Goal: Check status: Check status

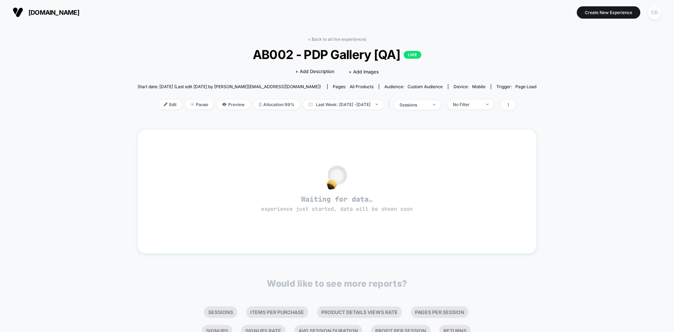
click at [656, 16] on div "CD" at bounding box center [655, 13] width 14 height 14
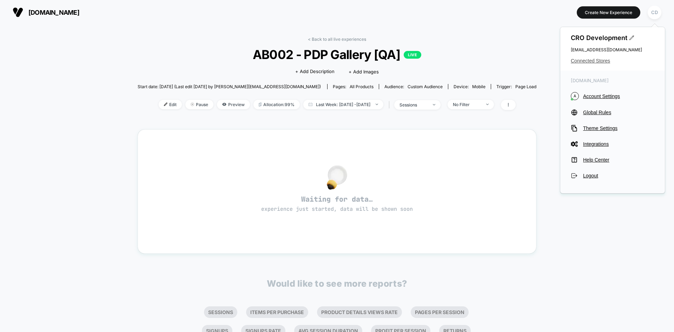
click at [594, 61] on span "Connected Stores" at bounding box center [613, 61] width 84 height 6
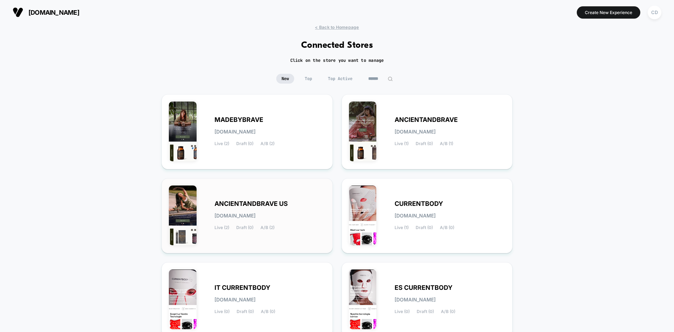
click at [251, 205] on span "ANCIENTANDBRAVE US" at bounding box center [250, 203] width 73 height 5
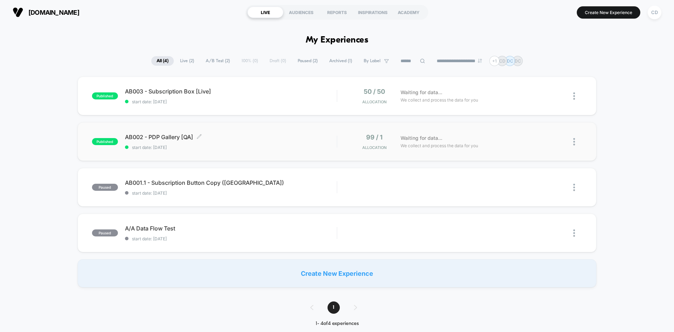
click at [173, 138] on span "AB002 - PDP Gallery [QA] Click to edit experience details" at bounding box center [231, 136] width 212 height 7
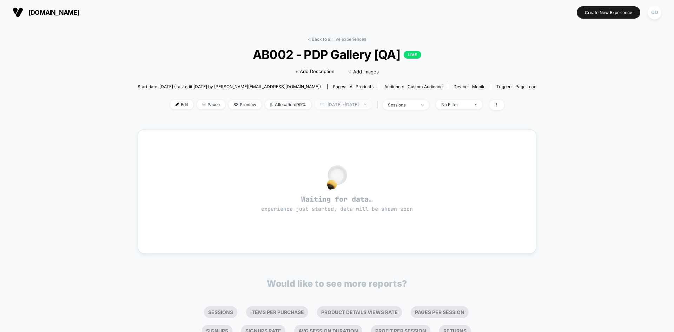
click at [372, 105] on span "[DATE] - [DATE]" at bounding box center [343, 104] width 57 height 9
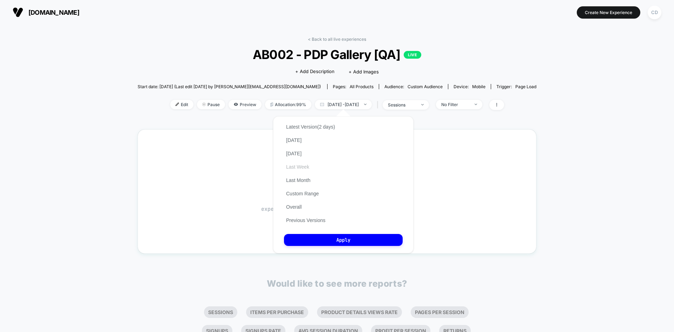
click at [297, 167] on button "Last Week" at bounding box center [297, 167] width 27 height 6
click at [328, 237] on button "Apply" at bounding box center [343, 240] width 119 height 12
